Goal: Task Accomplishment & Management: Manage account settings

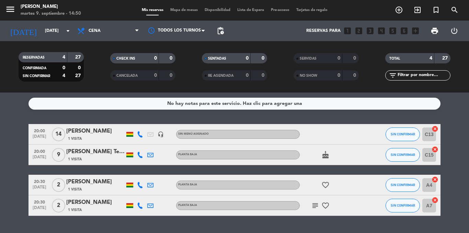
scroll to position [17, 0]
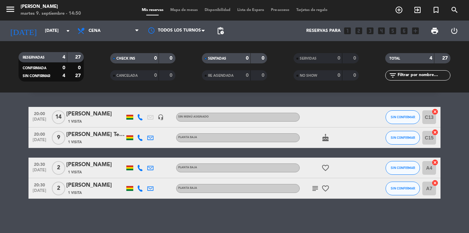
click at [324, 169] on icon "favorite_border" at bounding box center [325, 168] width 8 height 8
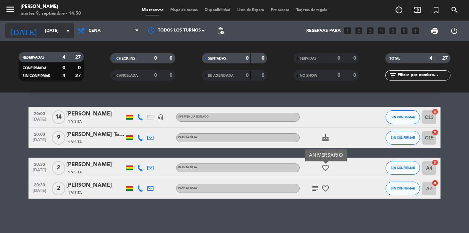
click at [66, 30] on icon "arrow_drop_down" at bounding box center [68, 31] width 8 height 8
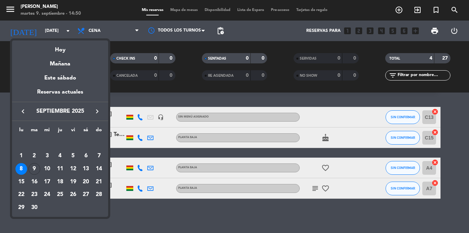
click at [66, 50] on div "Hoy" at bounding box center [60, 47] width 96 height 14
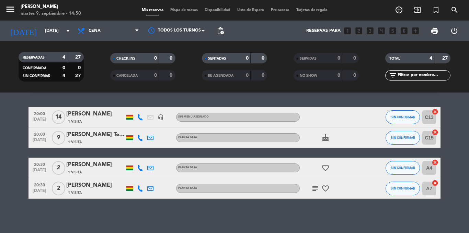
type input "[DATE]"
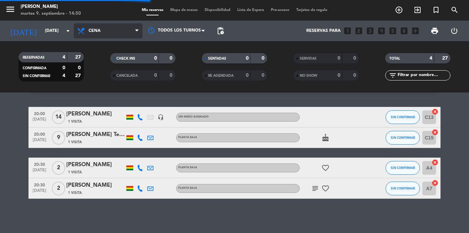
scroll to position [0, 0]
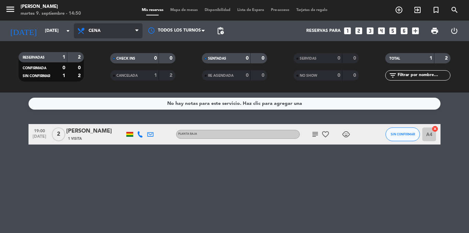
click at [138, 31] on icon at bounding box center [136, 30] width 3 height 5
click at [106, 59] on div "menu [PERSON_NAME] [DATE] 9. septiembre - 14:50 Mis reservas Mapa de mesas Disp…" at bounding box center [234, 46] width 469 height 93
